Goal: Task Accomplishment & Management: Use online tool/utility

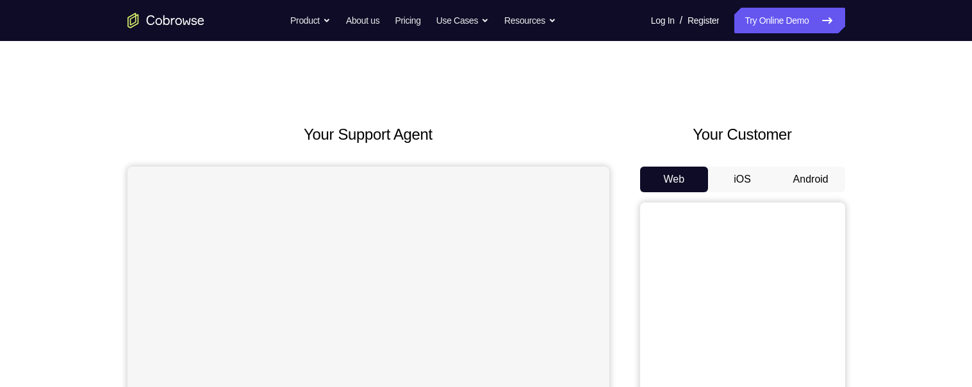
click at [812, 183] on button "Android" at bounding box center [811, 180] width 69 height 26
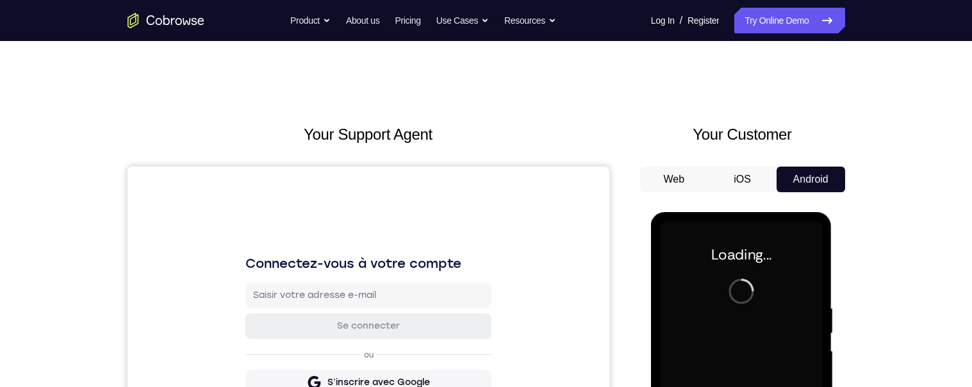
scroll to position [7, 0]
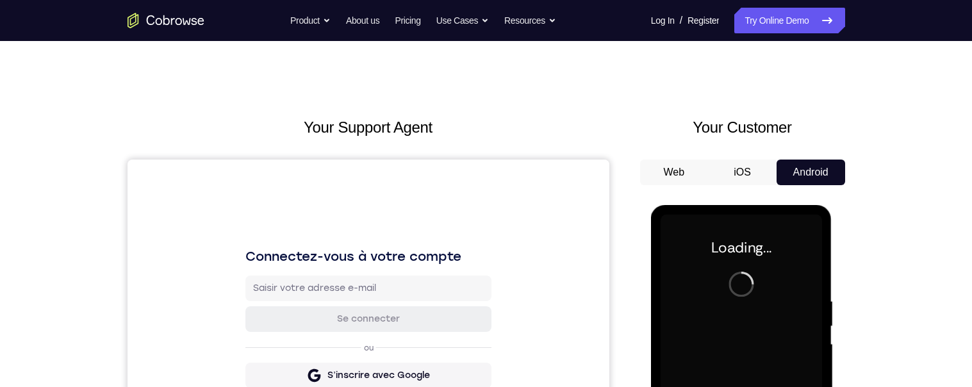
click at [676, 171] on button "Web" at bounding box center [674, 173] width 69 height 26
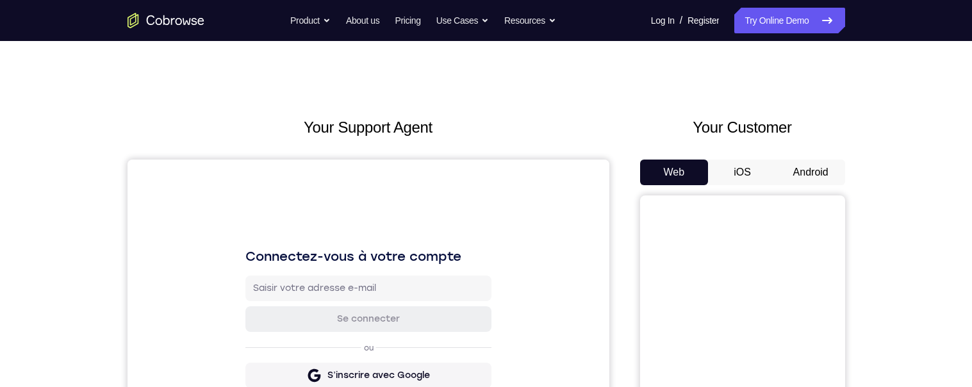
click at [823, 171] on button "Android" at bounding box center [811, 173] width 69 height 26
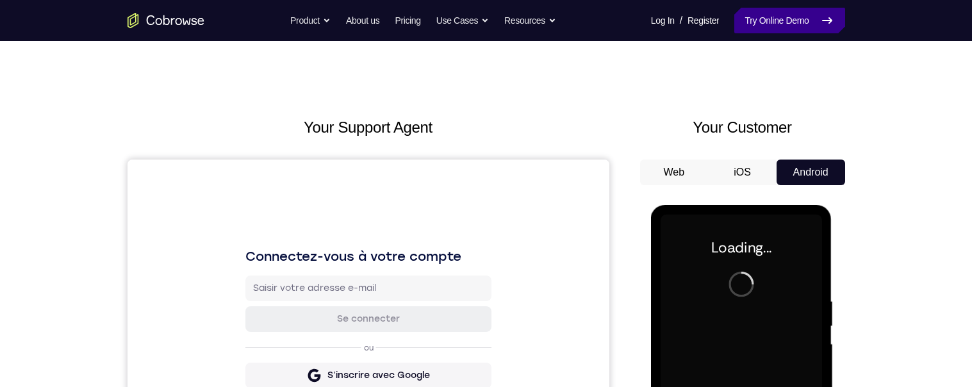
click at [775, 24] on link "Try Online Demo" at bounding box center [790, 21] width 110 height 26
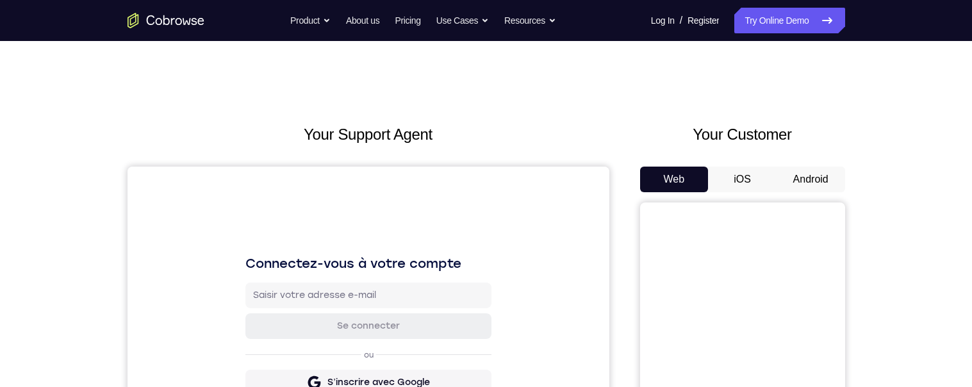
click at [814, 178] on button "Android" at bounding box center [811, 180] width 69 height 26
